Goal: Information Seeking & Learning: Find specific fact

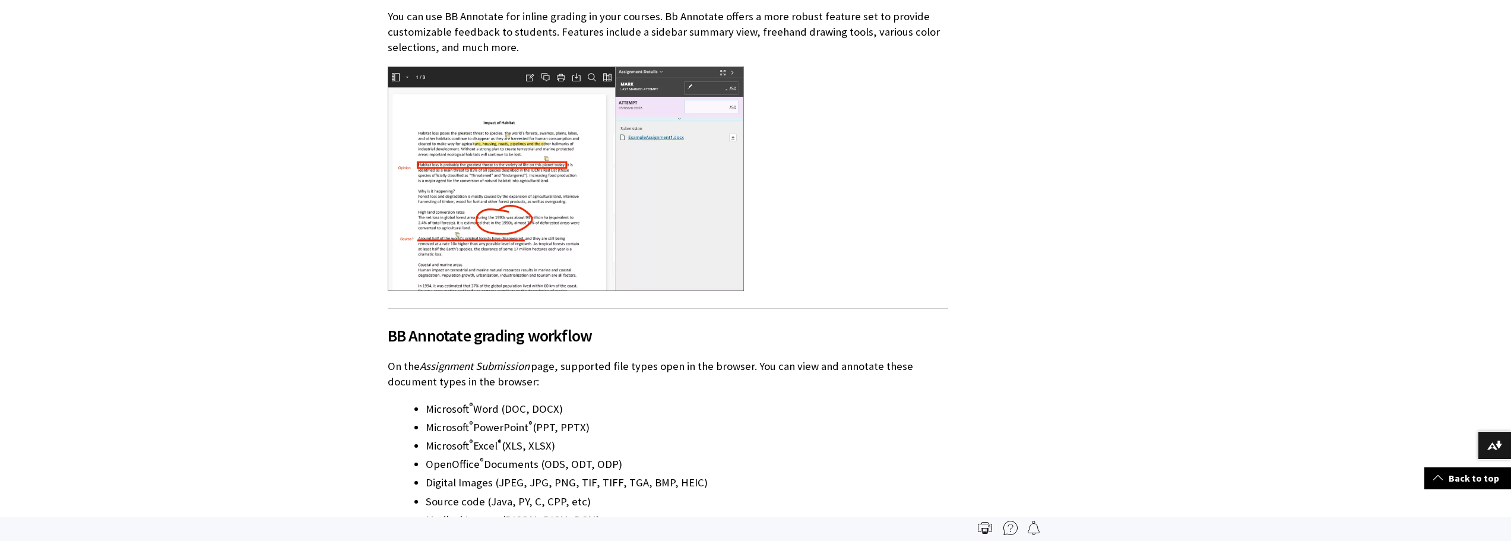
scroll to position [275, 0]
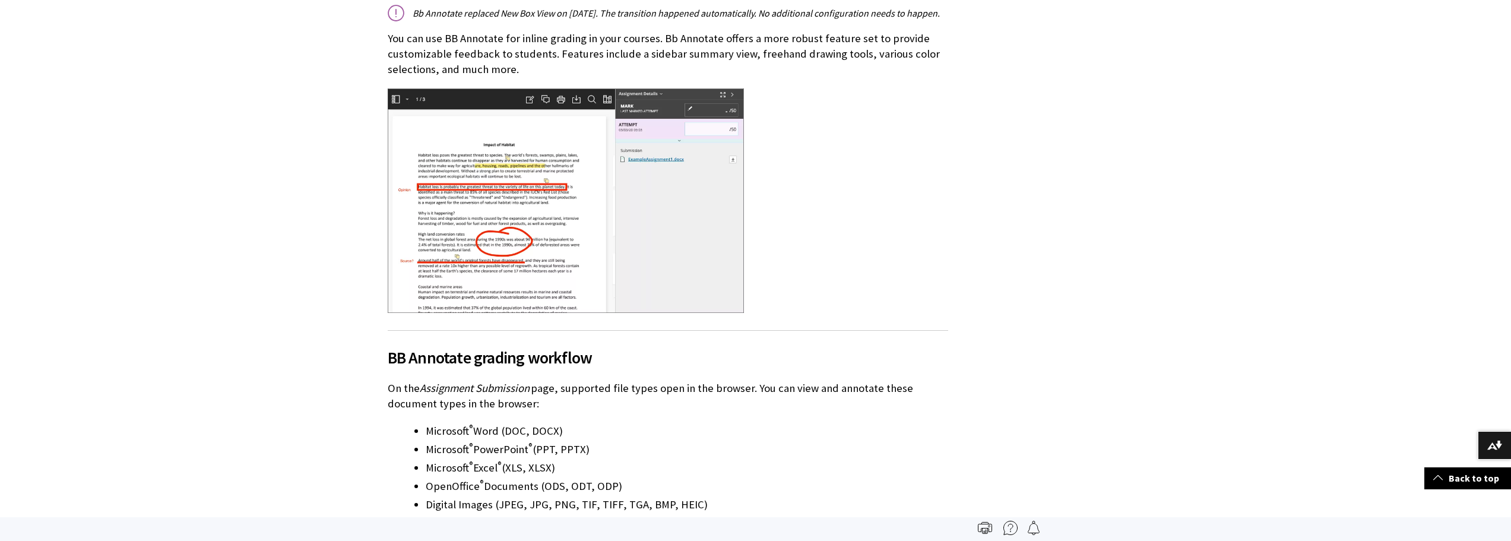
click at [836, 147] on div at bounding box center [668, 201] width 560 height 227
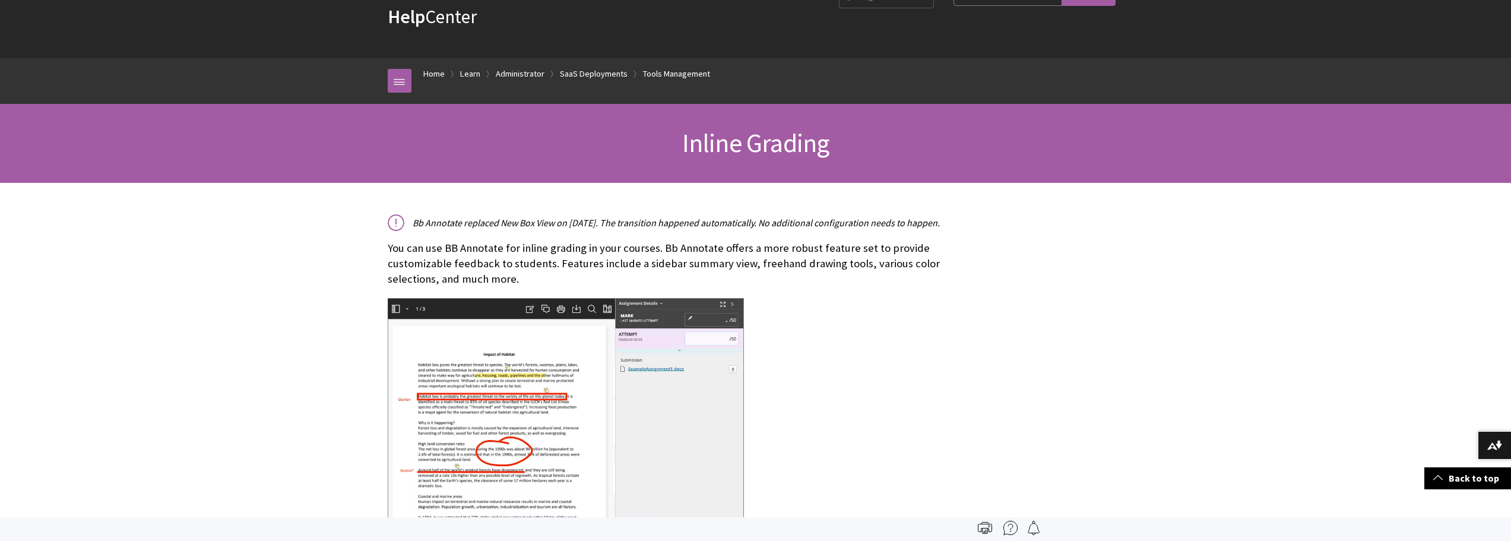
scroll to position [0, 0]
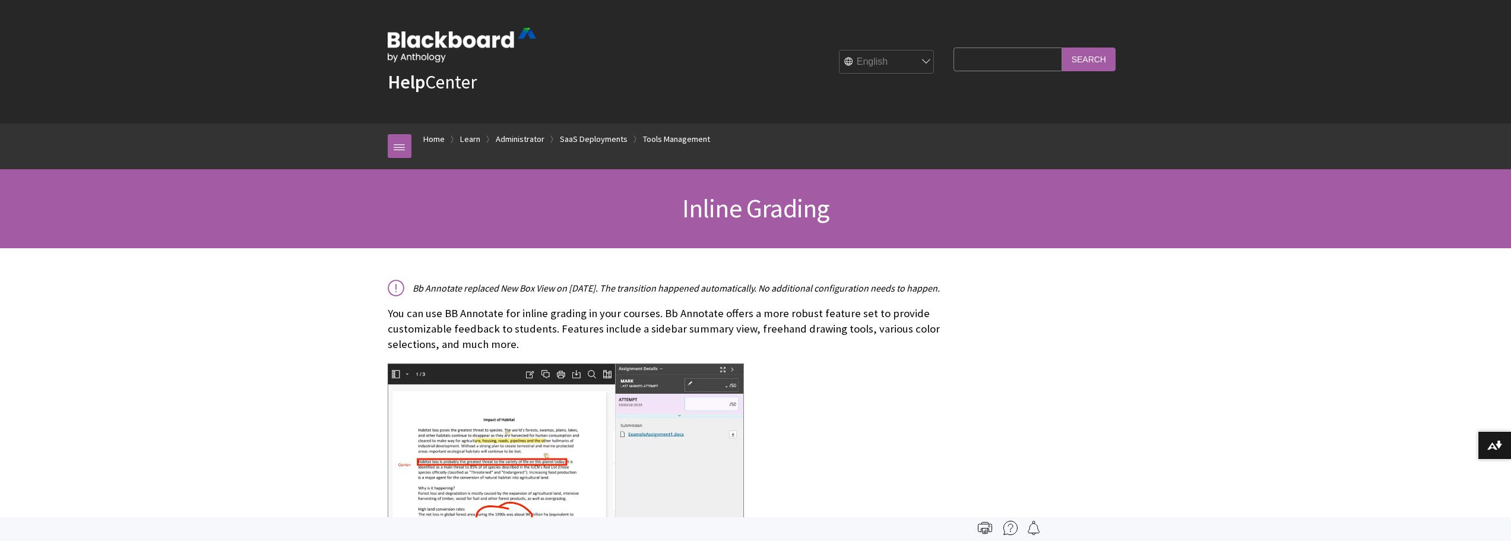
click at [976, 61] on input "Search Query" at bounding box center [1007, 58] width 108 height 23
type input "f"
type input "'"
type input ""overall feedback""
click at [1062, 47] on input "Search" at bounding box center [1088, 58] width 53 height 23
